Goal: Task Accomplishment & Management: Manage account settings

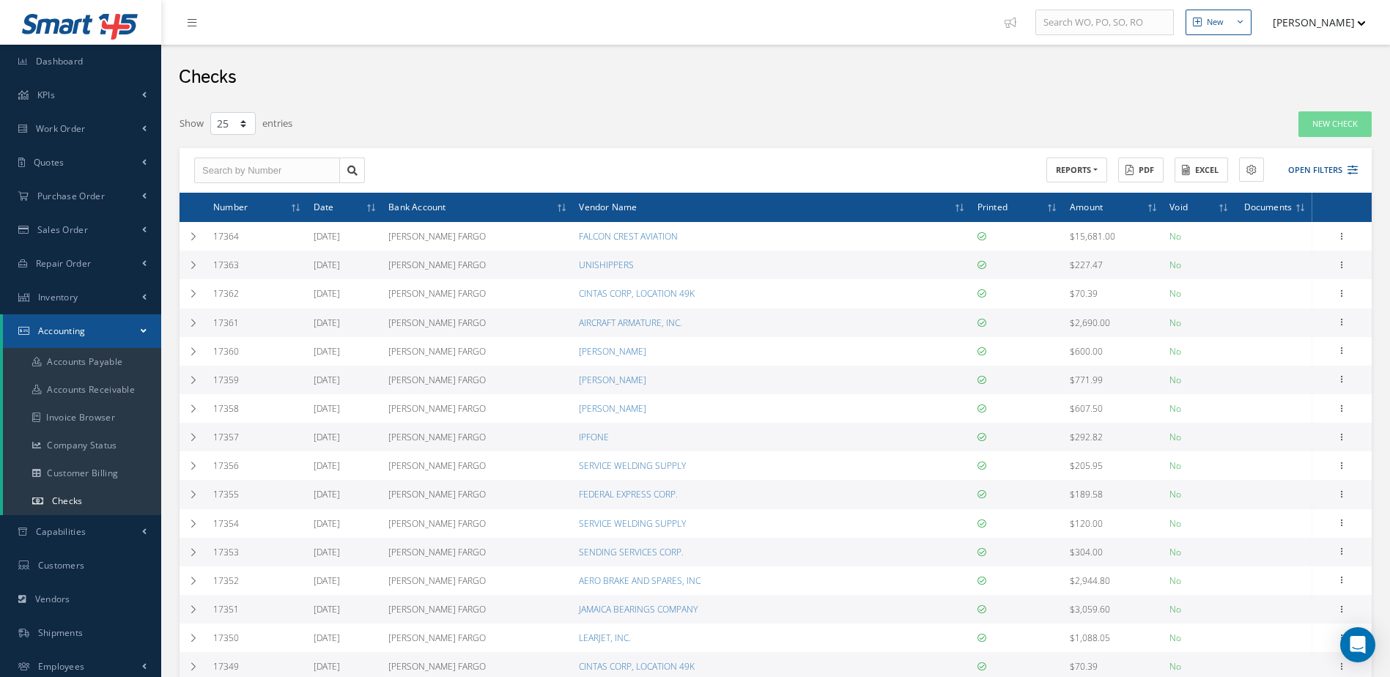
select select "25"
click at [108, 297] on link "Inventory" at bounding box center [80, 298] width 161 height 34
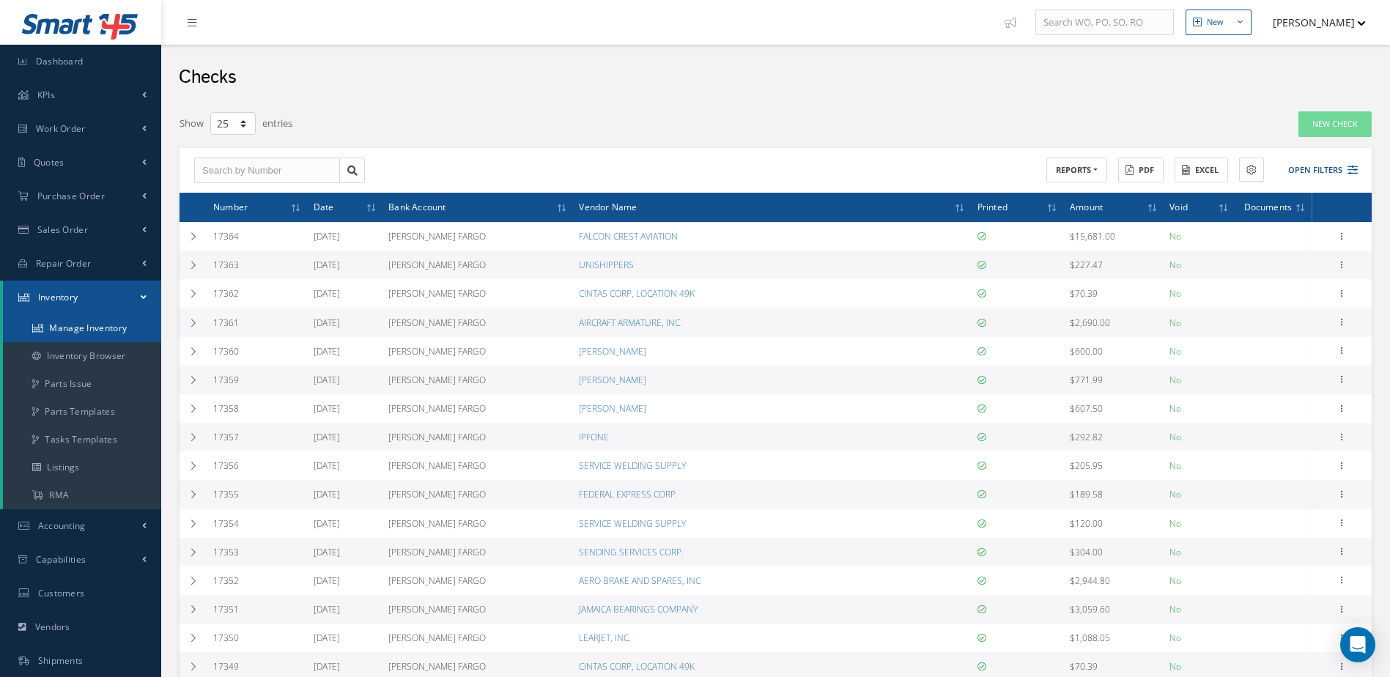
click at [108, 326] on link "Manage Inventory" at bounding box center [82, 328] width 158 height 28
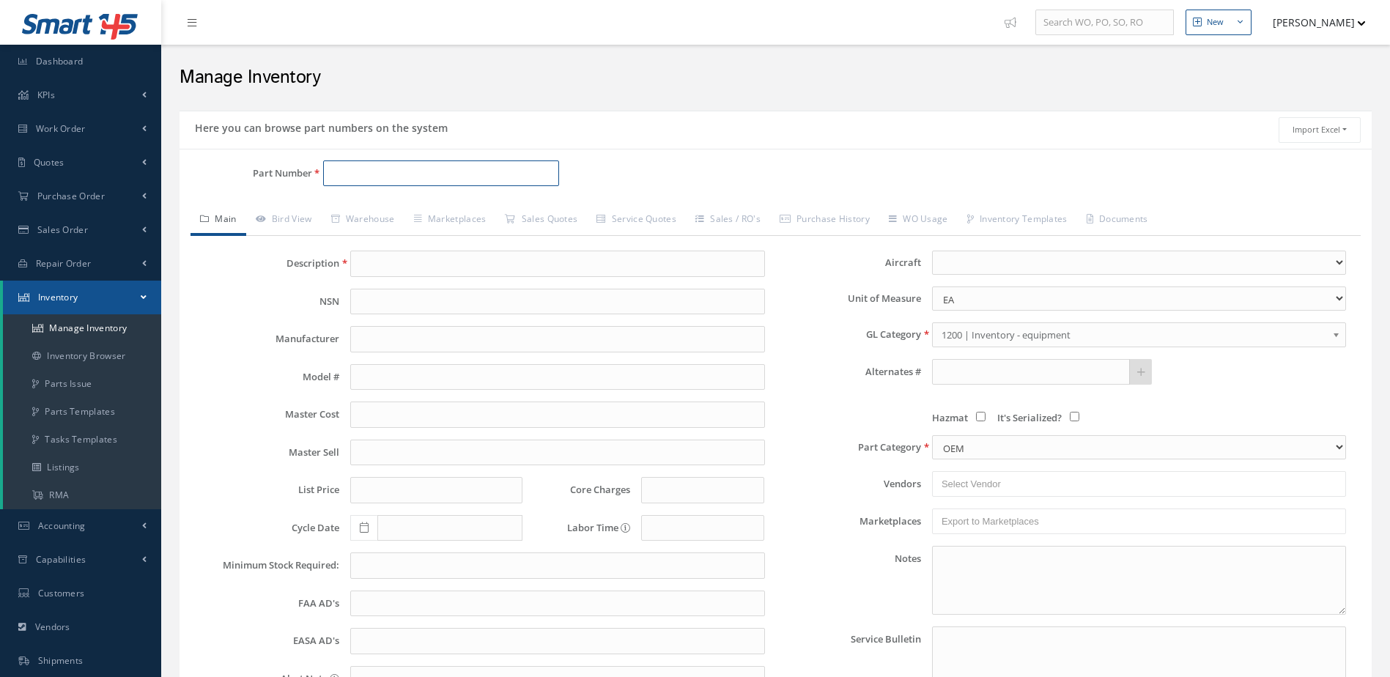
click at [359, 172] on input "Part Number" at bounding box center [441, 174] width 237 height 26
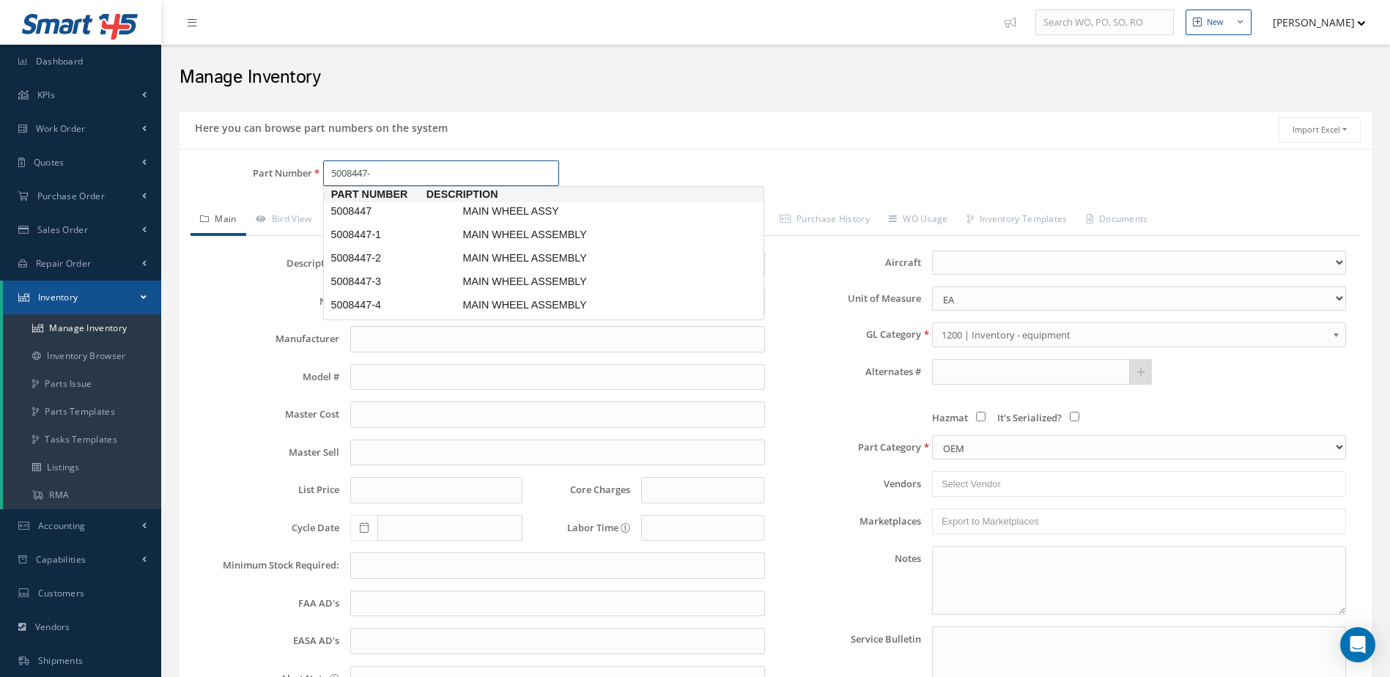
type input "5008447-4"
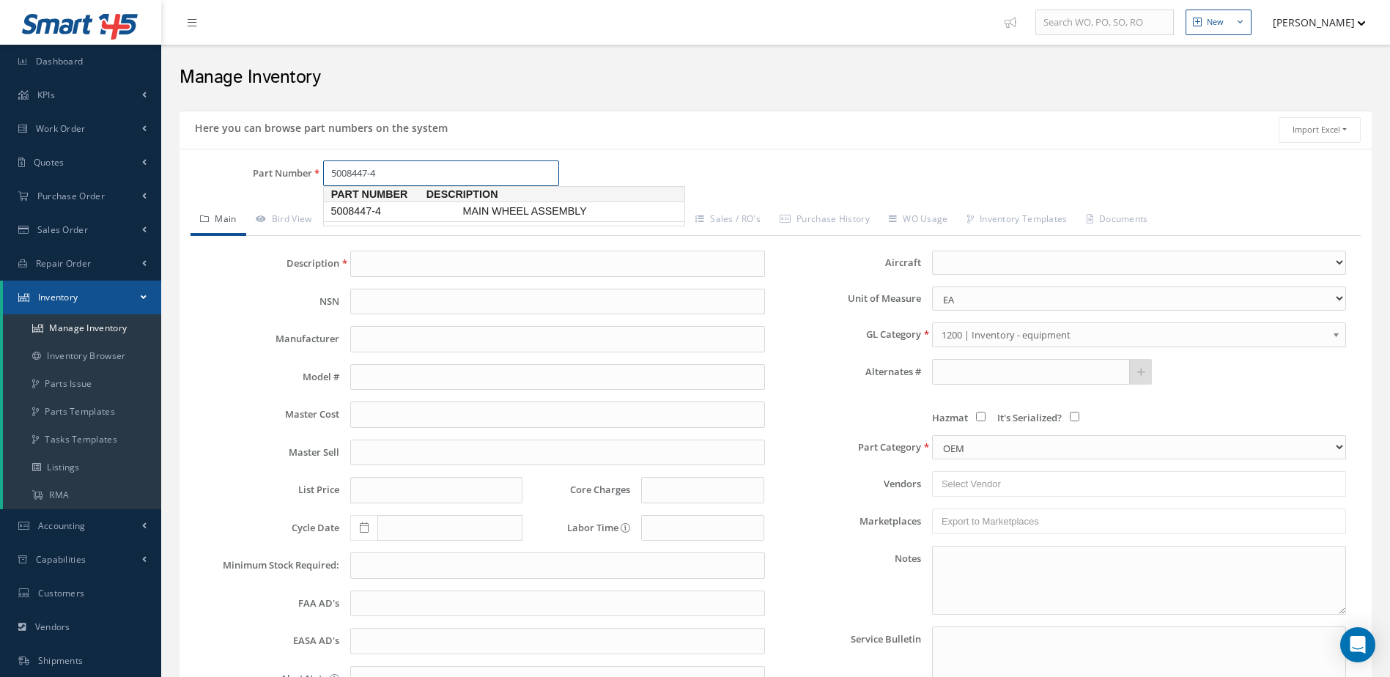
click at [493, 204] on span "MAIN WHEEL ASSEMBLY" at bounding box center [570, 211] width 220 height 15
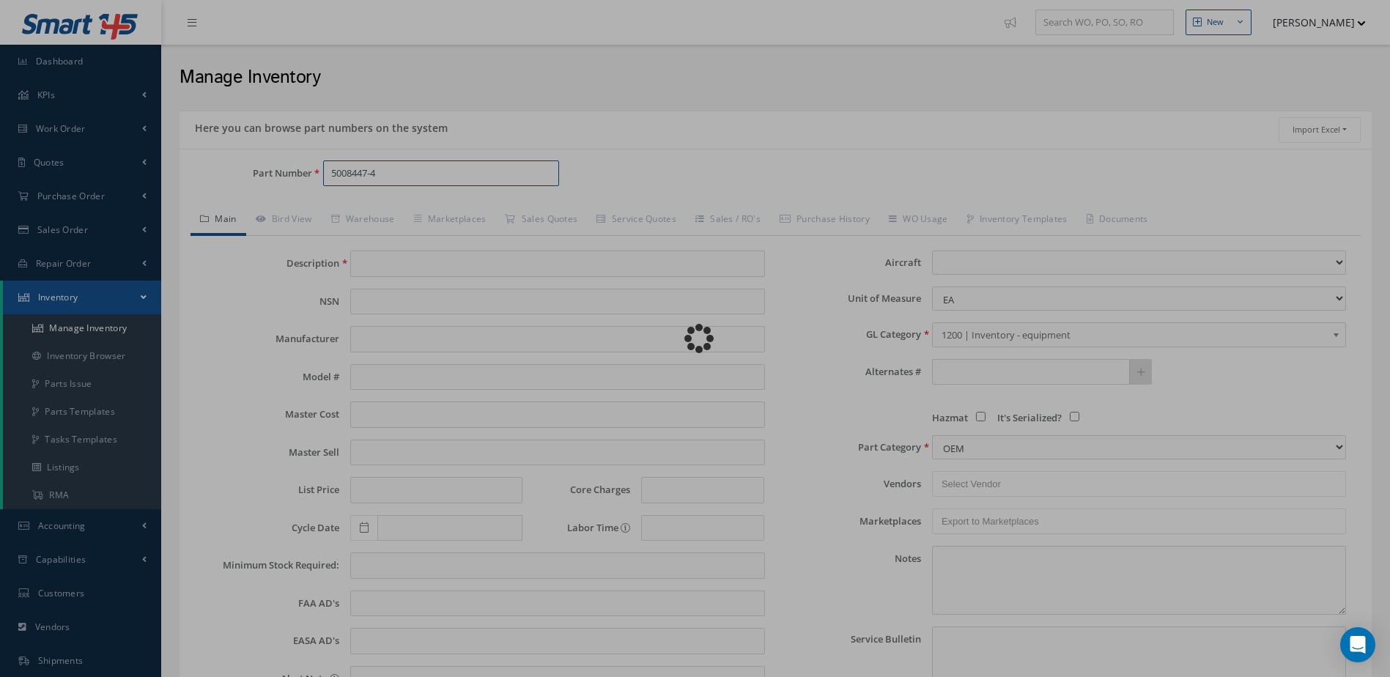
type input "MAIN WHEEL ASSEMBLY"
type input "0.00"
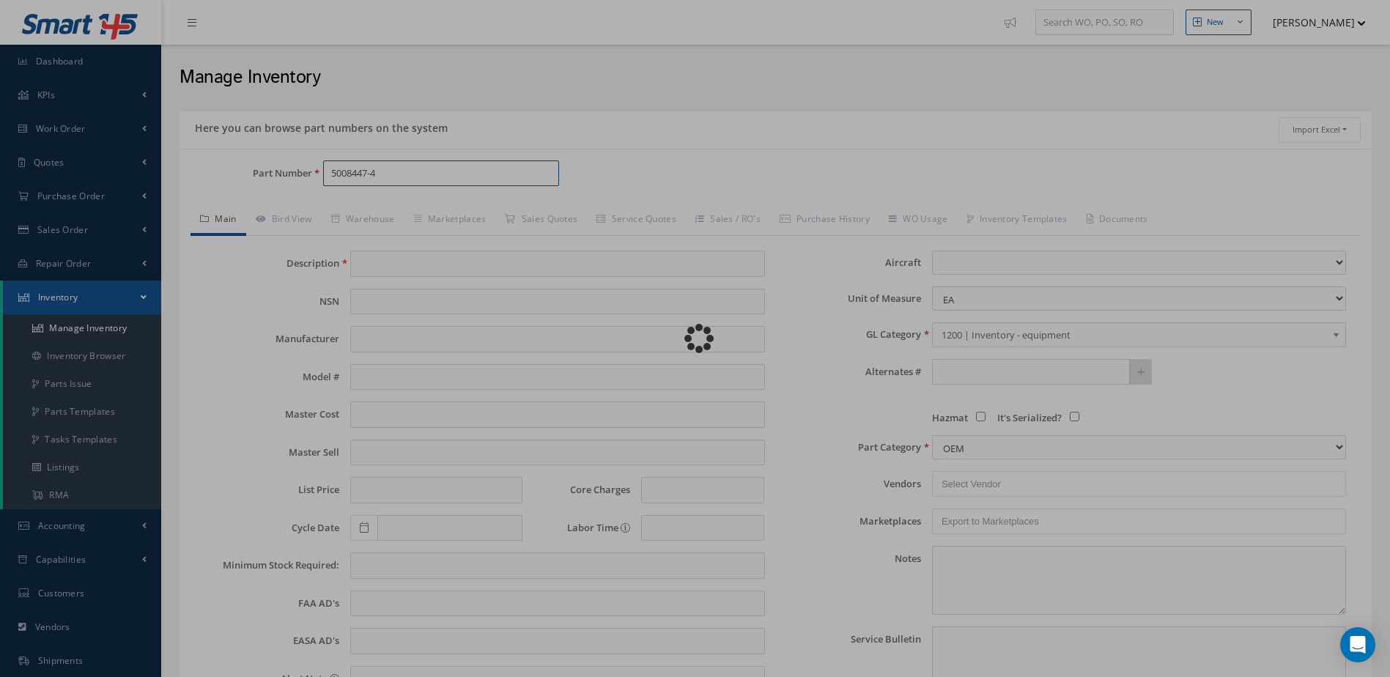
select select
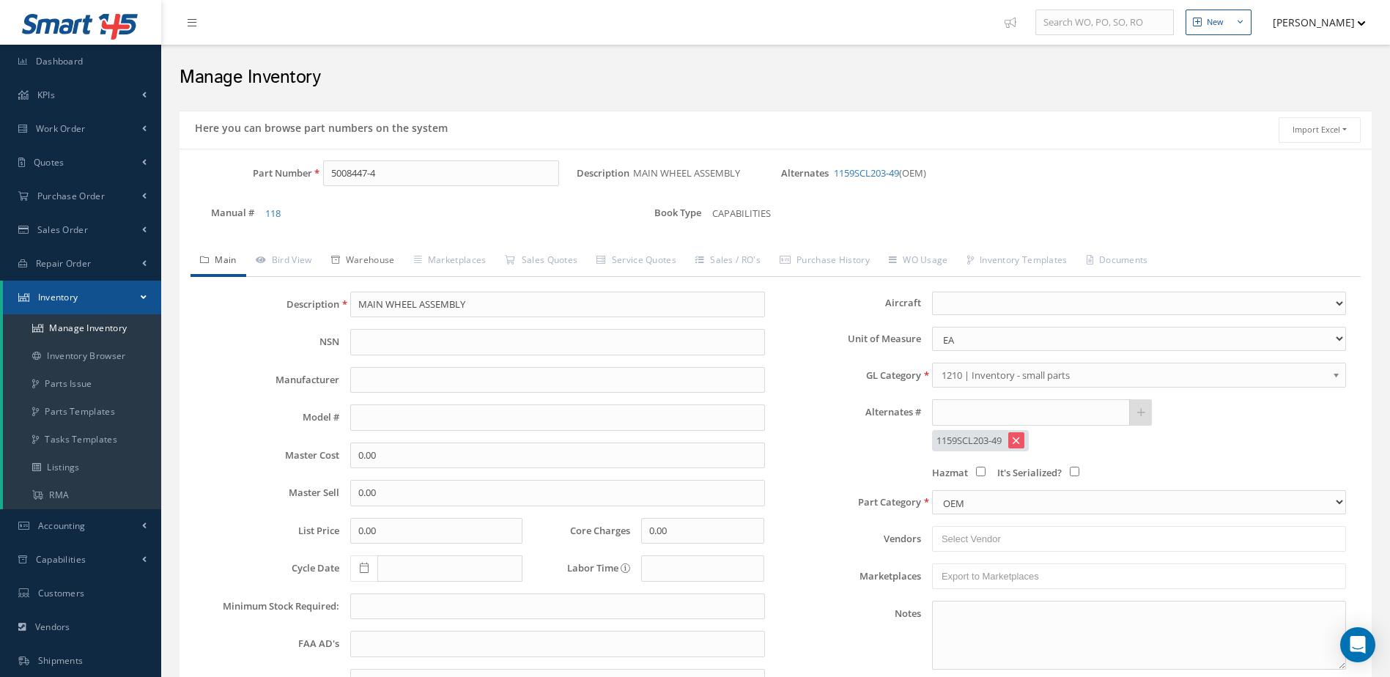
click at [372, 256] on link "Warehouse" at bounding box center [363, 261] width 83 height 31
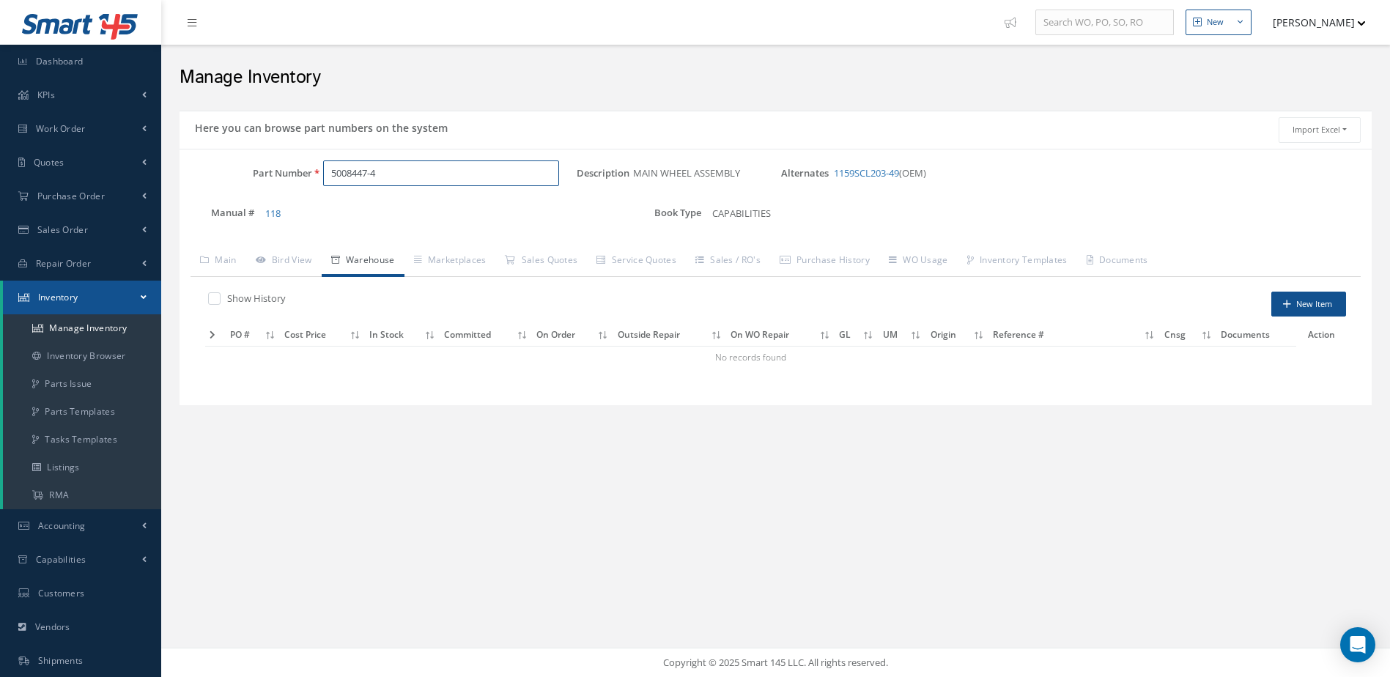
drag, startPoint x: 417, startPoint y: 180, endPoint x: 261, endPoint y: 204, distance: 158.0
click at [261, 204] on div "Part Number 5008447-4 Description MAIN WHEEL ASSEMBLY Alternates 1159SCL203-49 …" at bounding box center [776, 200] width 1193 height 78
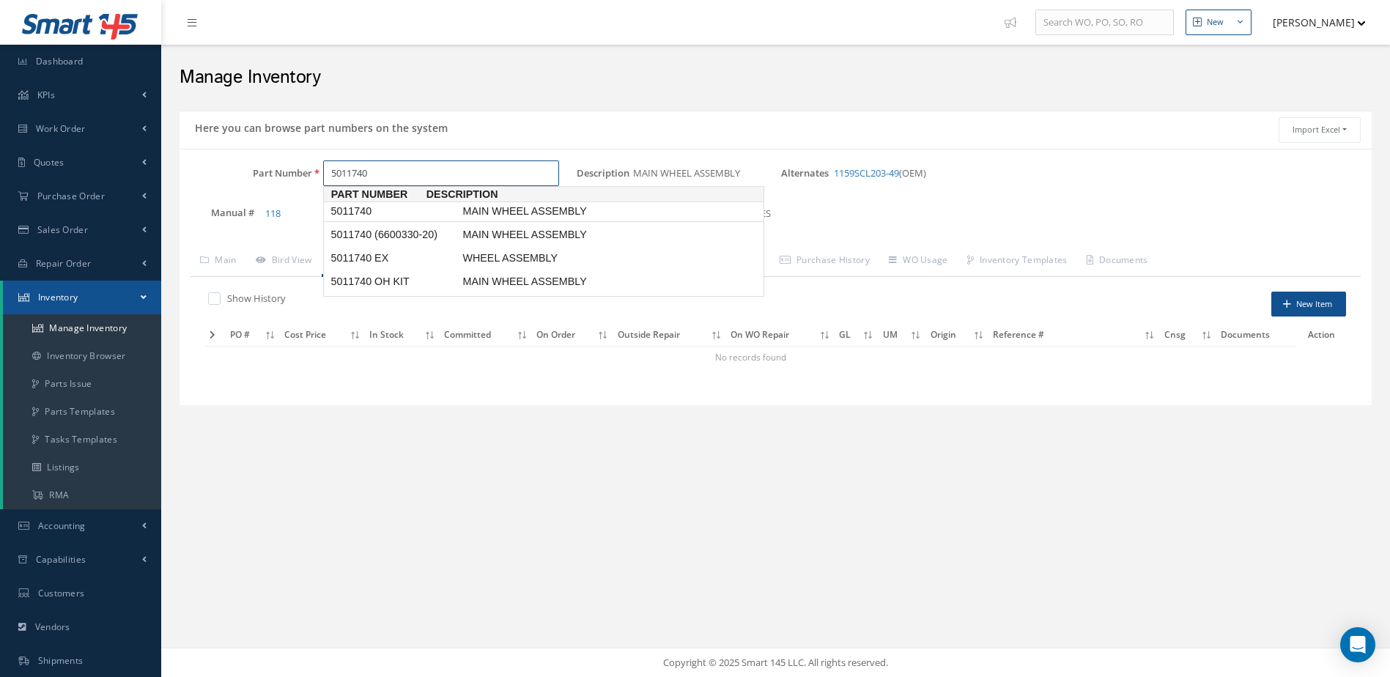
click at [388, 210] on span "5011740" at bounding box center [394, 211] width 132 height 15
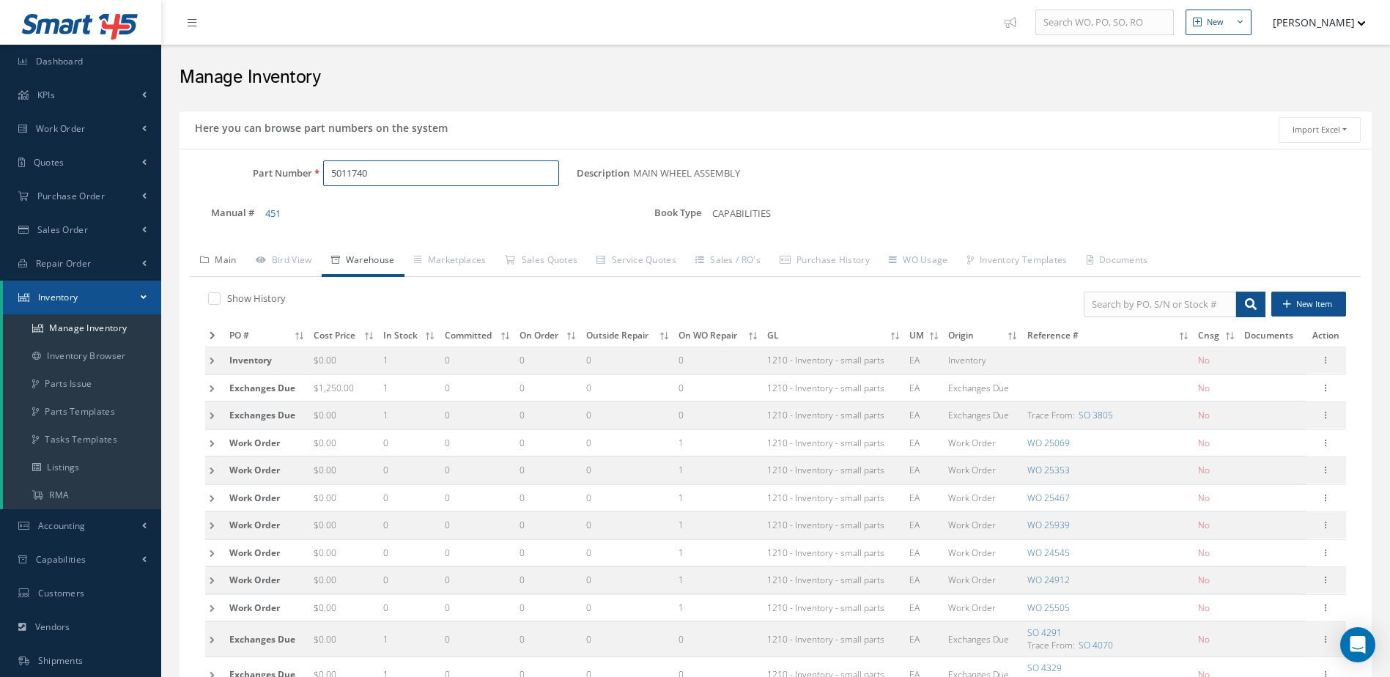
type input "5011740"
click at [229, 257] on link "Main" at bounding box center [219, 261] width 56 height 31
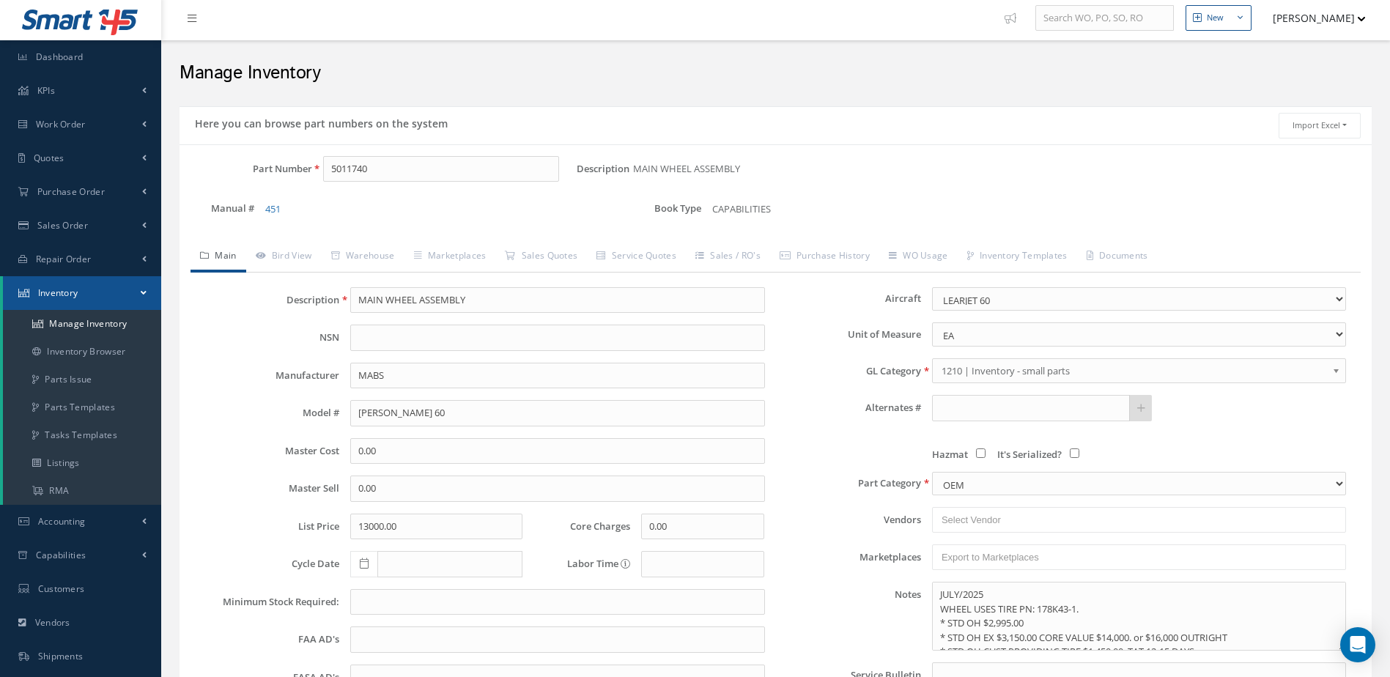
scroll to position [73, 0]
